Goal: Find specific page/section: Find specific page/section

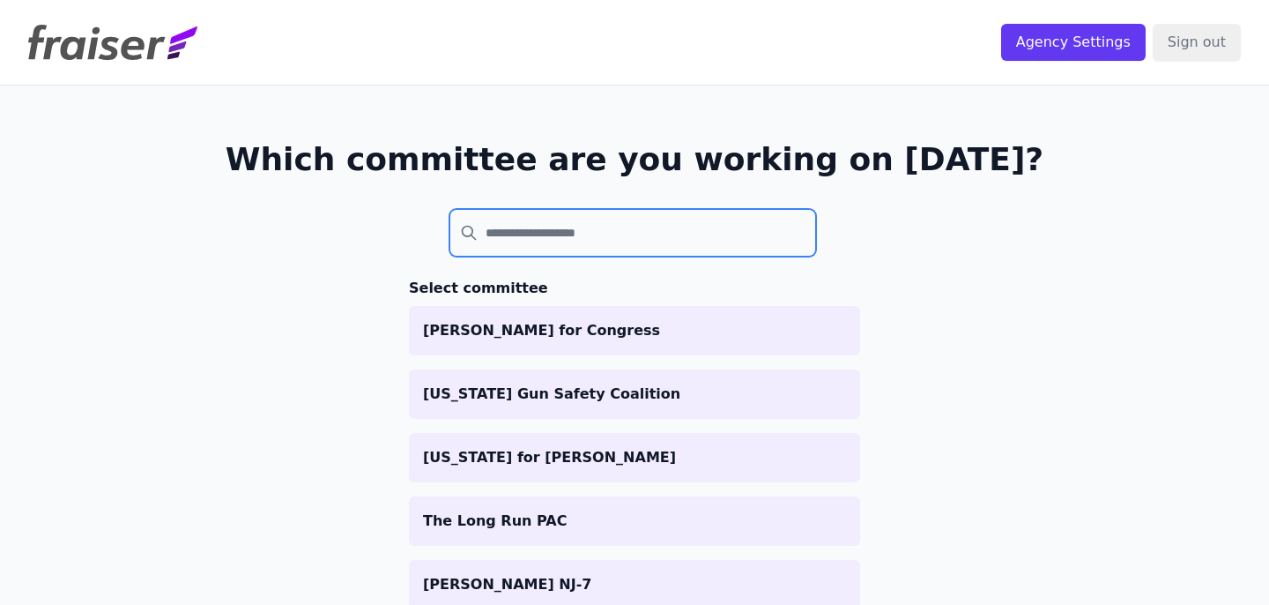
click at [699, 226] on input "search" at bounding box center [632, 233] width 367 height 48
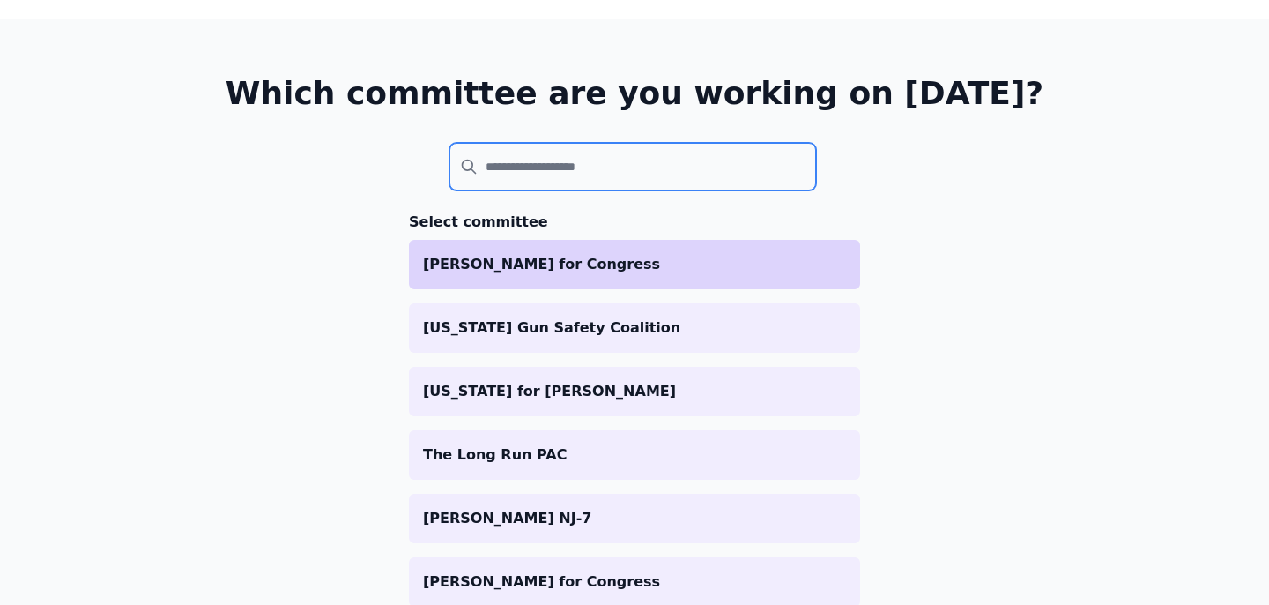
scroll to position [68, 0]
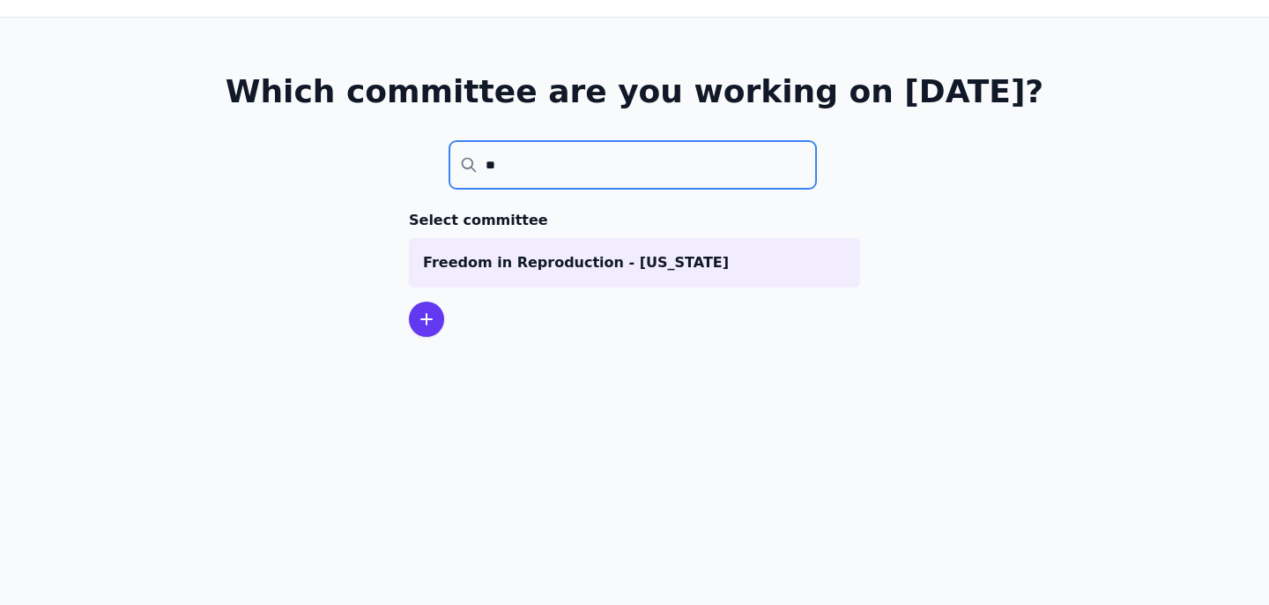
type input "*"
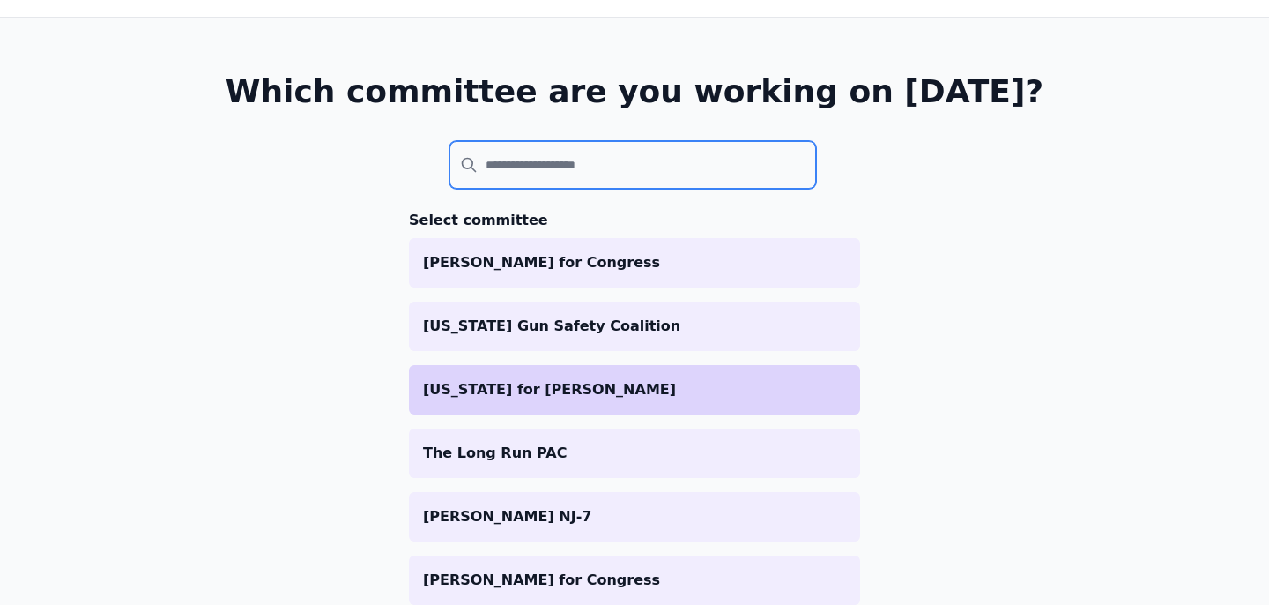
scroll to position [87, 0]
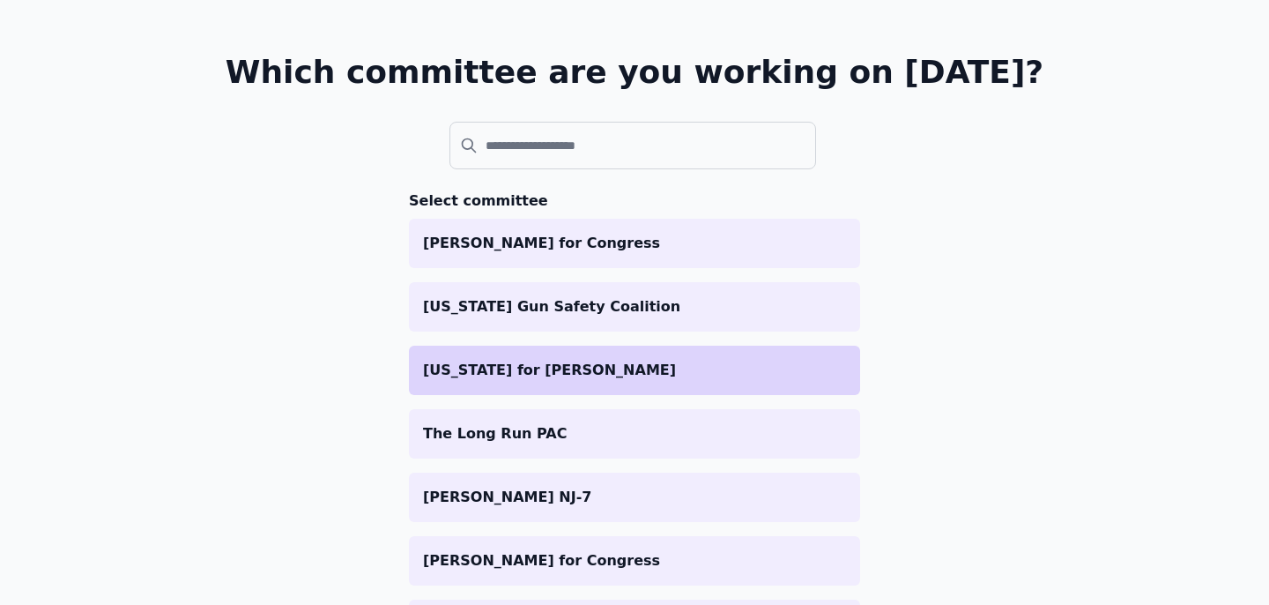
click at [460, 370] on p "[US_STATE] for [PERSON_NAME]" at bounding box center [634, 370] width 423 height 21
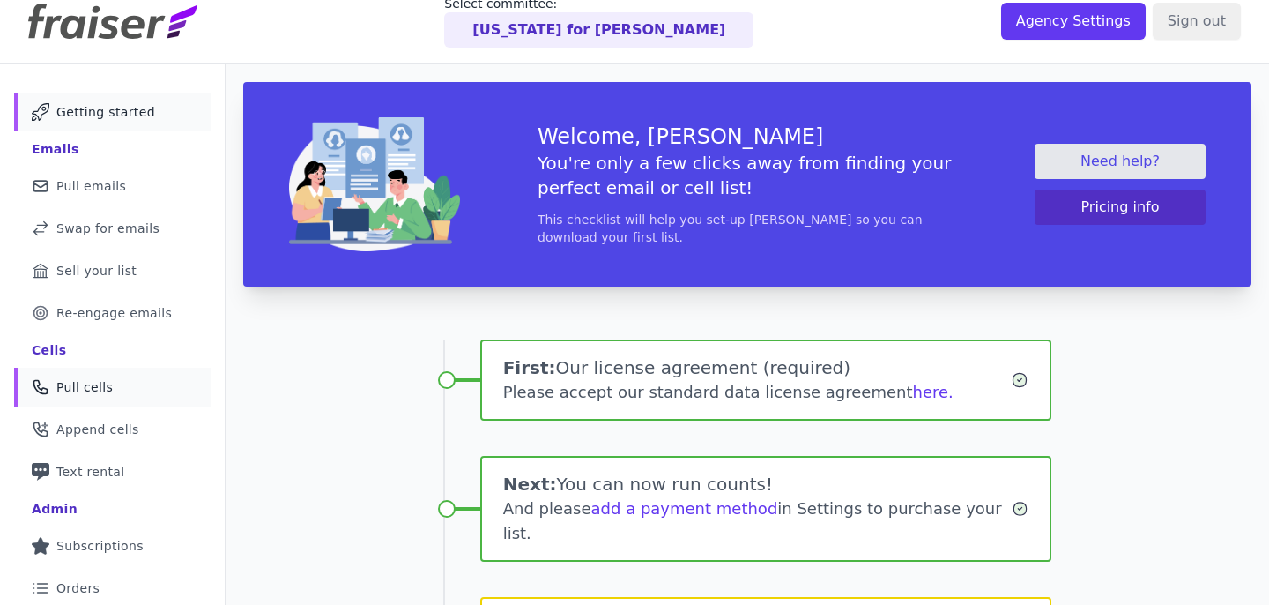
scroll to position [27, 0]
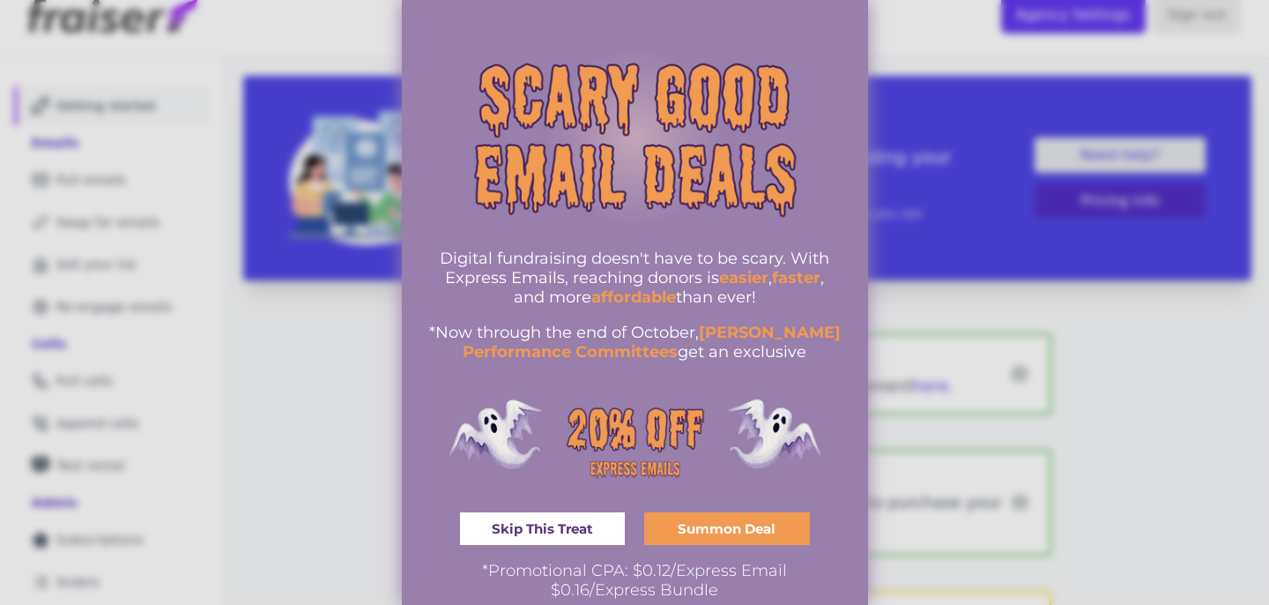
click at [547, 522] on span "Skip This Treat" at bounding box center [542, 528] width 101 height 13
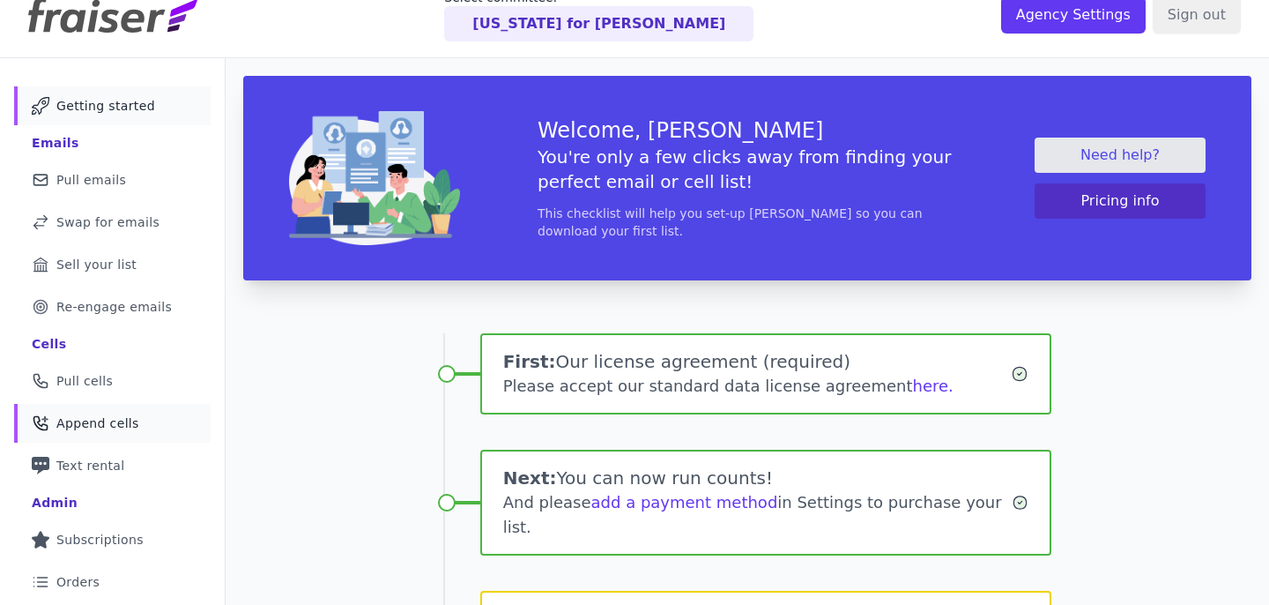
click at [97, 418] on span "Append cells" at bounding box center [97, 423] width 83 height 18
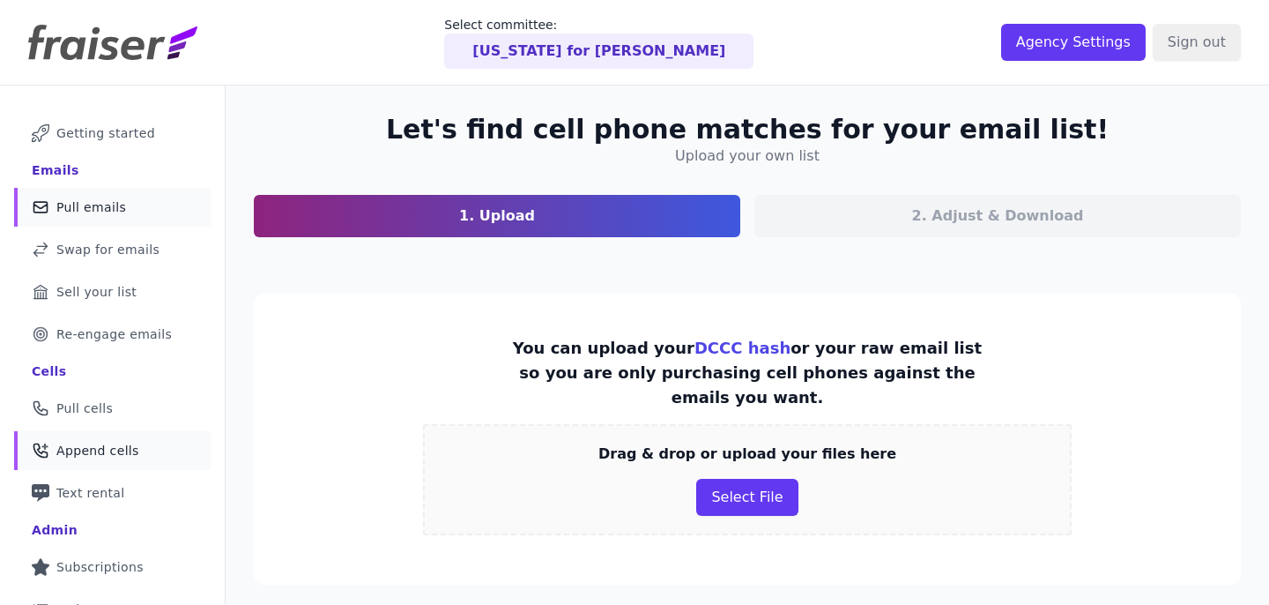
click at [88, 204] on span "Pull emails" at bounding box center [91, 207] width 70 height 18
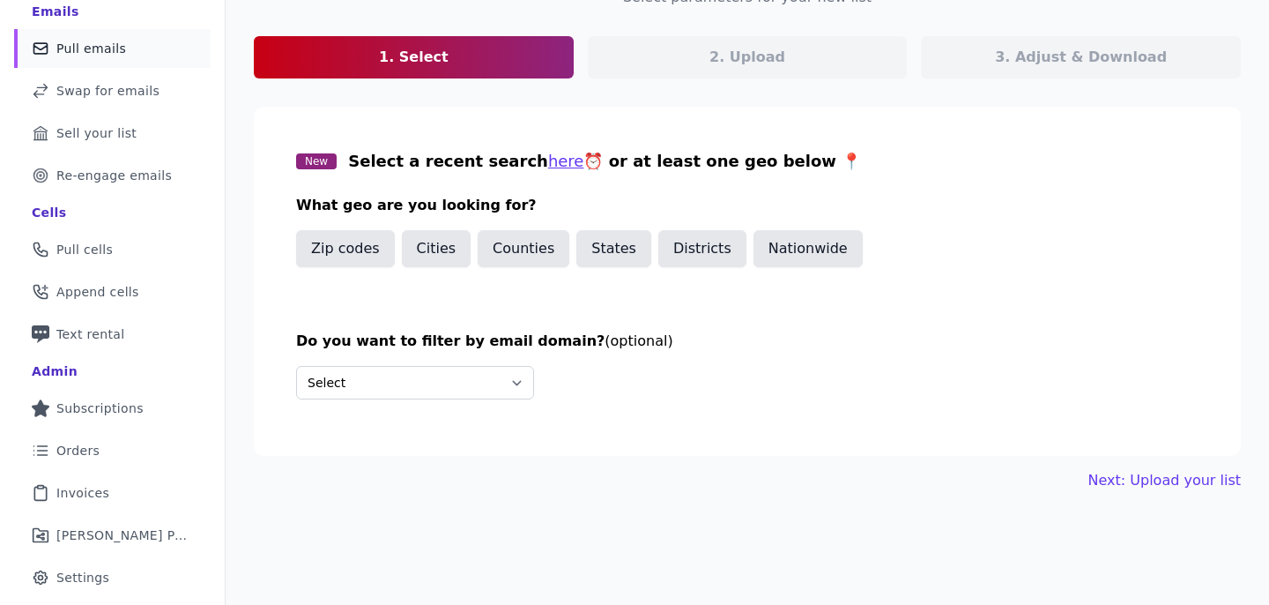
scroll to position [193, 0]
